Goal: Information Seeking & Learning: Check status

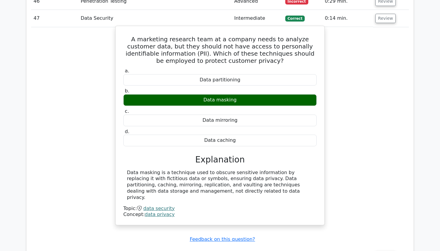
scroll to position [1503, 0]
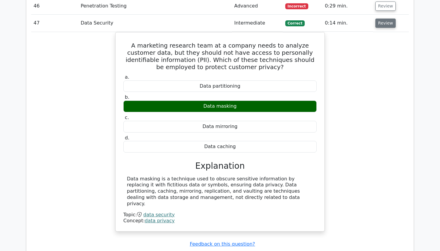
click at [386, 19] on button "Review" at bounding box center [385, 23] width 20 height 9
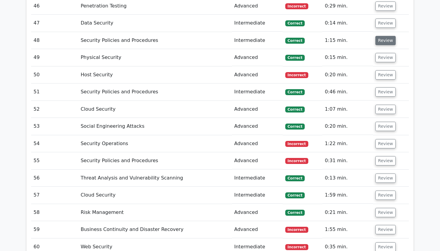
click at [383, 36] on button "Review" at bounding box center [385, 40] width 20 height 9
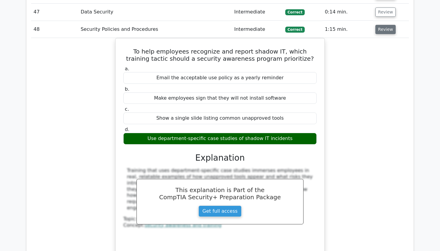
scroll to position [1517, 0]
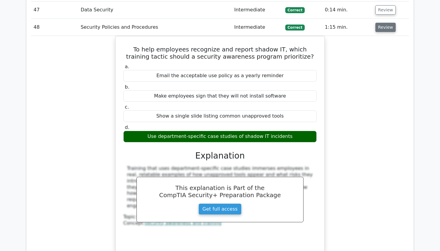
click at [382, 23] on button "Review" at bounding box center [385, 27] width 20 height 9
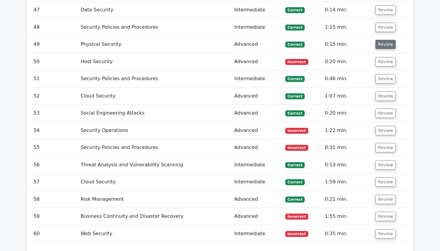
click at [379, 40] on button "Review" at bounding box center [385, 44] width 20 height 9
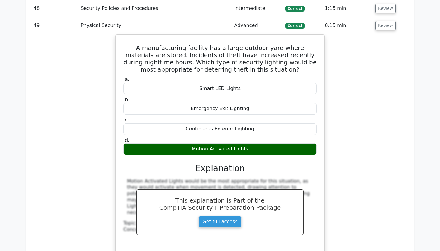
scroll to position [1537, 0]
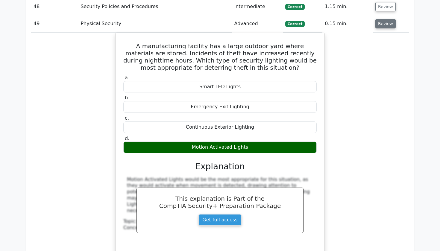
click at [385, 19] on button "Review" at bounding box center [385, 23] width 20 height 9
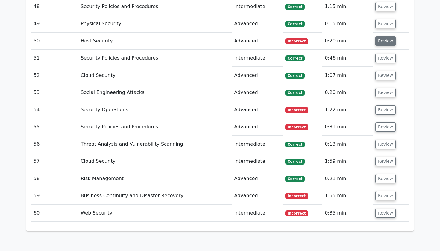
click at [379, 36] on button "Review" at bounding box center [385, 40] width 20 height 9
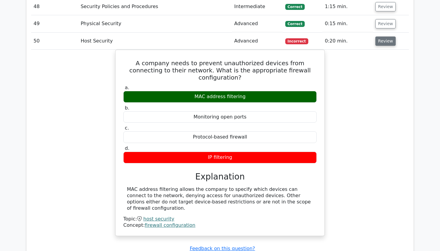
click at [382, 36] on button "Review" at bounding box center [385, 40] width 20 height 9
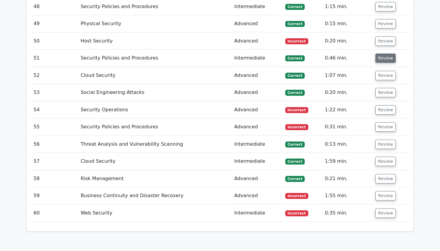
click at [379, 54] on button "Review" at bounding box center [385, 58] width 20 height 9
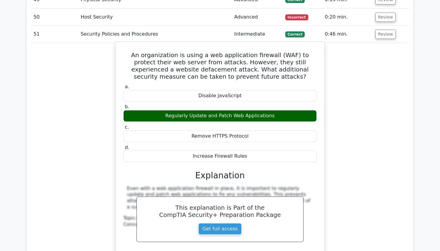
scroll to position [1564, 0]
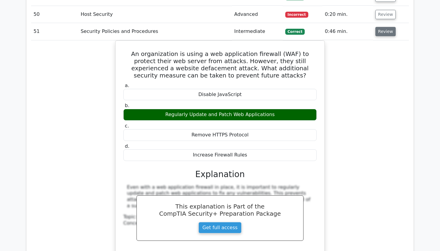
click at [384, 27] on button "Review" at bounding box center [385, 31] width 20 height 9
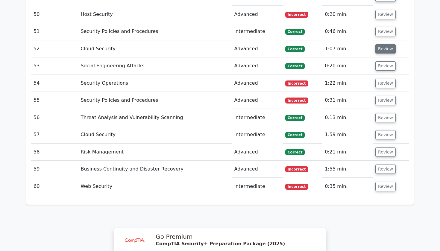
click at [376, 44] on button "Review" at bounding box center [385, 48] width 20 height 9
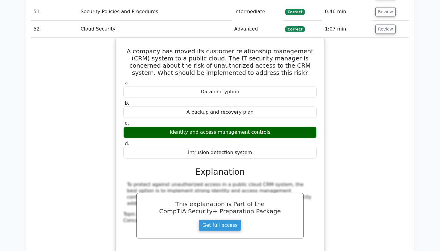
scroll to position [1584, 0]
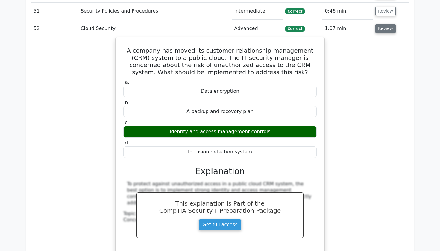
click at [379, 24] on button "Review" at bounding box center [385, 28] width 20 height 9
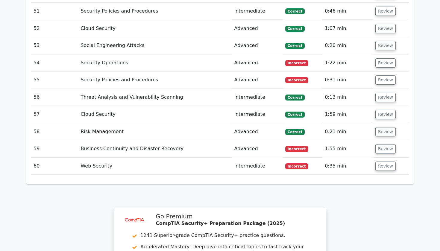
click at [381, 37] on td "Review" at bounding box center [391, 45] width 36 height 17
click at [381, 41] on button "Review" at bounding box center [385, 45] width 20 height 9
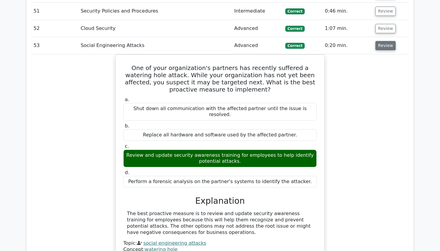
click at [381, 41] on button "Review" at bounding box center [385, 45] width 20 height 9
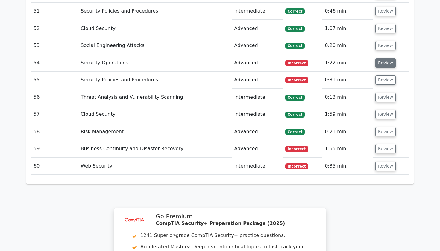
click at [380, 58] on button "Review" at bounding box center [385, 62] width 20 height 9
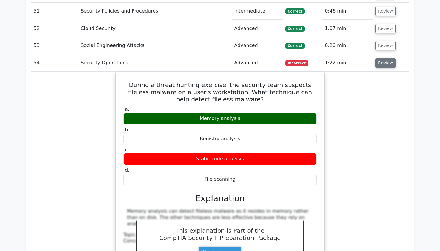
click at [380, 58] on button "Review" at bounding box center [385, 62] width 20 height 9
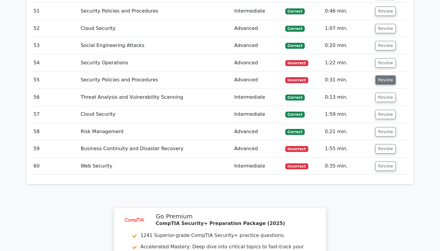
click at [378, 75] on button "Review" at bounding box center [385, 79] width 20 height 9
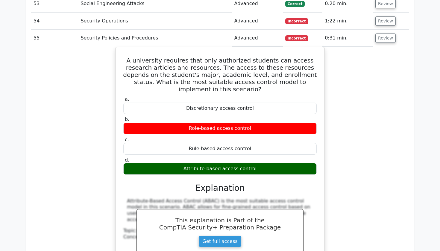
scroll to position [1627, 0]
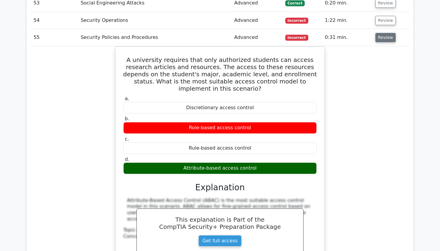
click at [380, 33] on button "Review" at bounding box center [385, 37] width 20 height 9
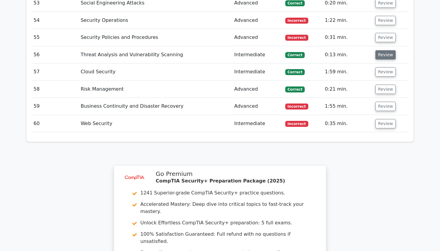
click at [377, 50] on button "Review" at bounding box center [385, 54] width 20 height 9
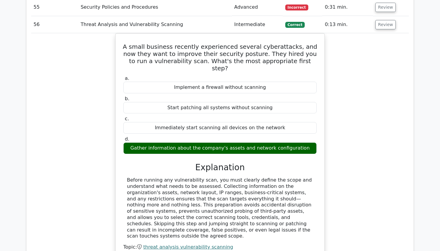
scroll to position [1657, 0]
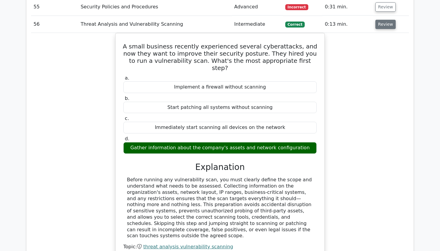
click at [378, 20] on button "Review" at bounding box center [385, 24] width 20 height 9
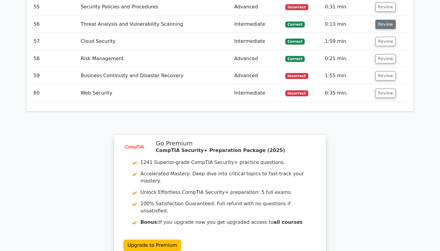
click at [378, 20] on button "Review" at bounding box center [385, 24] width 20 height 9
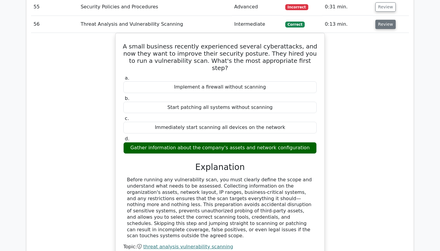
click at [378, 20] on button "Review" at bounding box center [385, 24] width 20 height 9
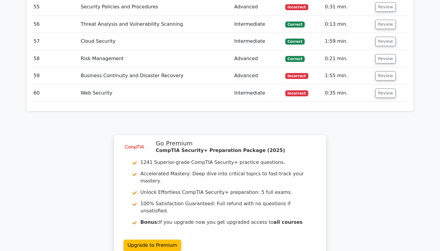
click at [376, 33] on td "Review" at bounding box center [391, 41] width 36 height 17
click at [377, 37] on button "Review" at bounding box center [385, 41] width 20 height 9
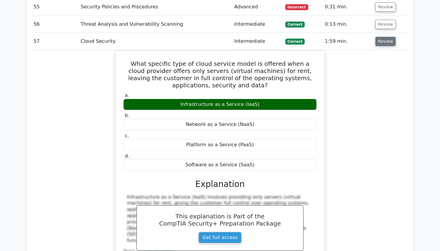
click at [378, 37] on button "Review" at bounding box center [385, 41] width 20 height 9
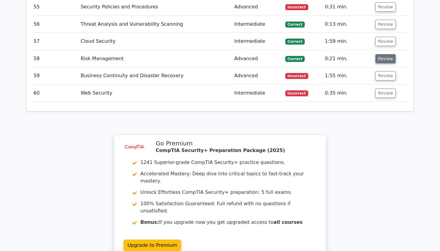
click at [379, 54] on button "Review" at bounding box center [385, 58] width 20 height 9
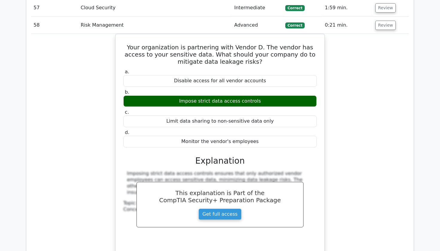
scroll to position [1691, 0]
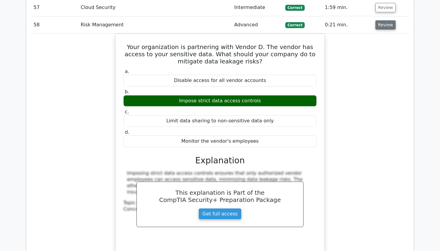
click at [382, 20] on button "Review" at bounding box center [385, 24] width 20 height 9
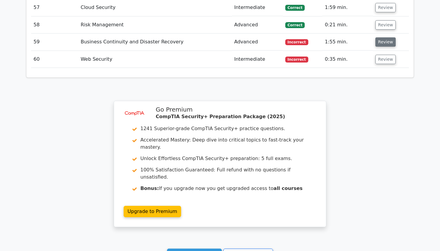
click at [381, 37] on button "Review" at bounding box center [385, 41] width 20 height 9
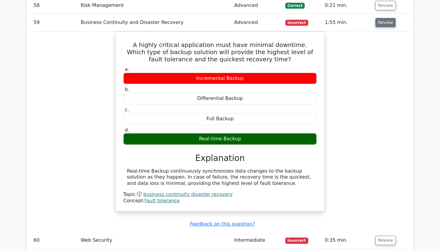
scroll to position [1710, 0]
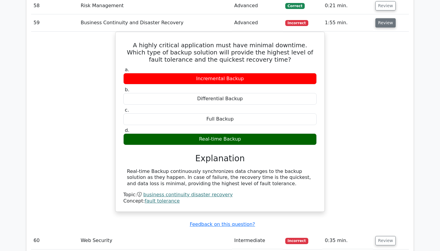
click at [382, 18] on button "Review" at bounding box center [385, 22] width 20 height 9
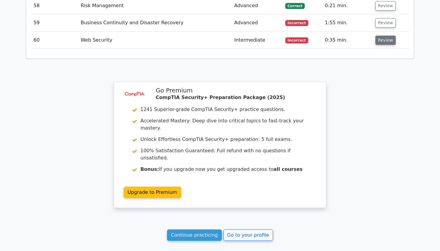
click at [381, 36] on button "Review" at bounding box center [385, 40] width 20 height 9
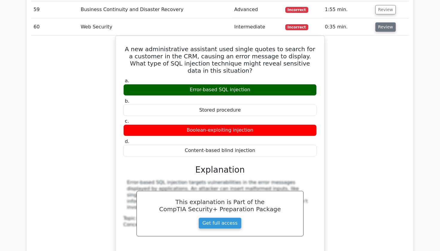
scroll to position [1726, 0]
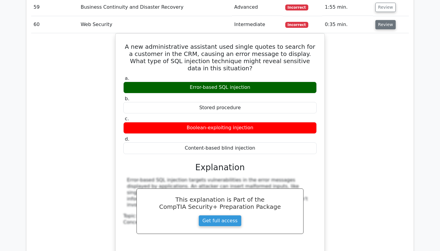
click at [376, 20] on button "Review" at bounding box center [385, 24] width 20 height 9
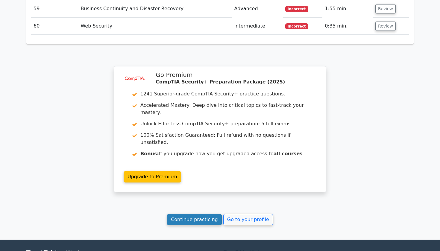
click at [199, 214] on link "Continue practicing" at bounding box center [194, 219] width 55 height 11
